Goal: Task Accomplishment & Management: Manage account settings

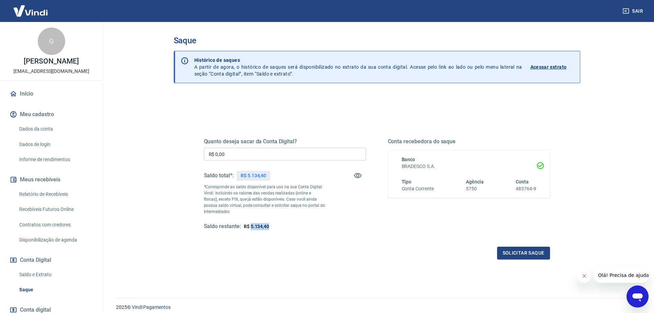
drag, startPoint x: 251, startPoint y: 225, endPoint x: 274, endPoint y: 226, distance: 23.3
click at [274, 226] on div "Saldo restante: R$ 5.134,40" at bounding box center [285, 226] width 162 height 7
copy span "5.134,40"
drag, startPoint x: 240, startPoint y: 155, endPoint x: 185, endPoint y: 148, distance: 55.4
click at [187, 149] on div "Quanto deseja sacar da Conta Digital? R$ 0,00 ​ Saldo total*: R$ 5.134,40 *Corr…" at bounding box center [376, 188] width 379 height 160
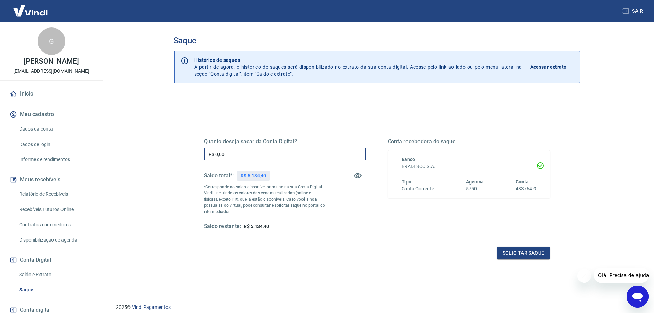
paste input "5.134,4"
type input "R$ 5.134,40"
click at [518, 255] on button "Solicitar saque" at bounding box center [523, 252] width 53 height 13
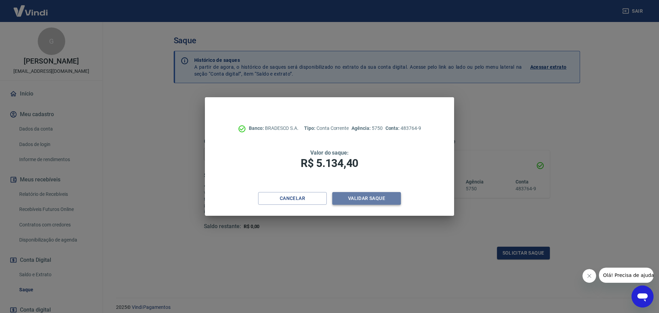
click at [346, 198] on button "Validar saque" at bounding box center [366, 198] width 69 height 13
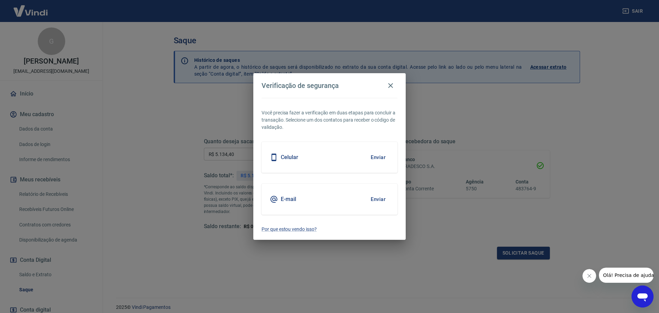
click at [324, 200] on div "E-mail Enviar" at bounding box center [329, 199] width 136 height 31
click at [372, 199] on button "Enviar" at bounding box center [378, 199] width 22 height 14
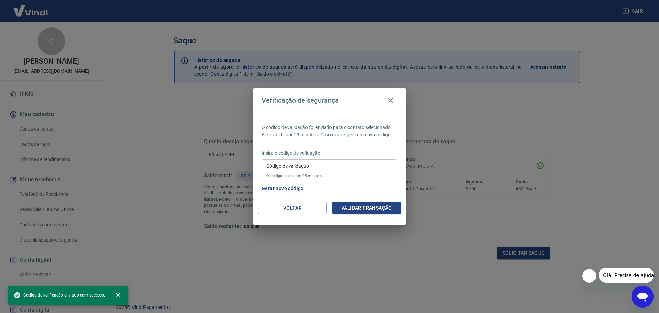
click at [294, 163] on div "Código de validação Código de validação O código expira em 03 minutos." at bounding box center [329, 168] width 136 height 19
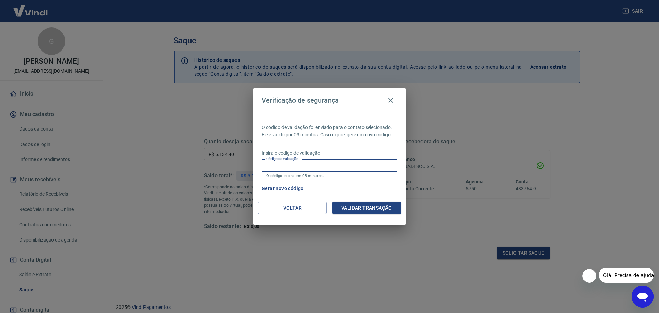
paste input "124068"
type input "124068"
drag, startPoint x: 349, startPoint y: 205, endPoint x: 326, endPoint y: 218, distance: 26.3
click at [348, 206] on button "Validar transação" at bounding box center [366, 207] width 69 height 13
